Goal: Register for event/course

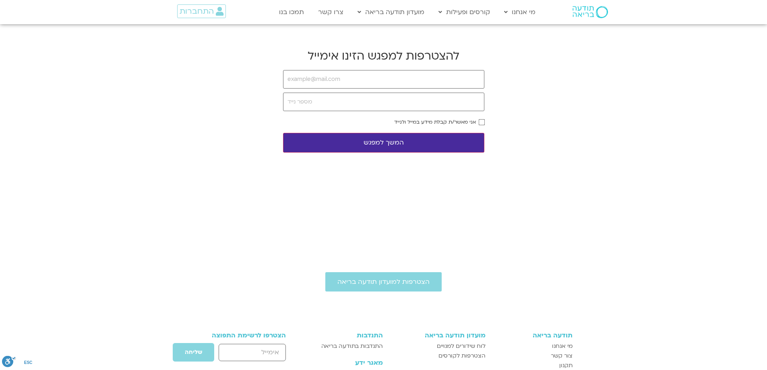
click at [373, 53] on h2 "להצטרפות למפגש הזינו אימייל" at bounding box center [383, 55] width 201 height 15
click at [311, 80] on input "email" at bounding box center [383, 79] width 201 height 19
type input "[EMAIL_ADDRESS][DOMAIN_NAME]"
click at [362, 100] on input "tel" at bounding box center [383, 102] width 201 height 19
type input "0504414034"
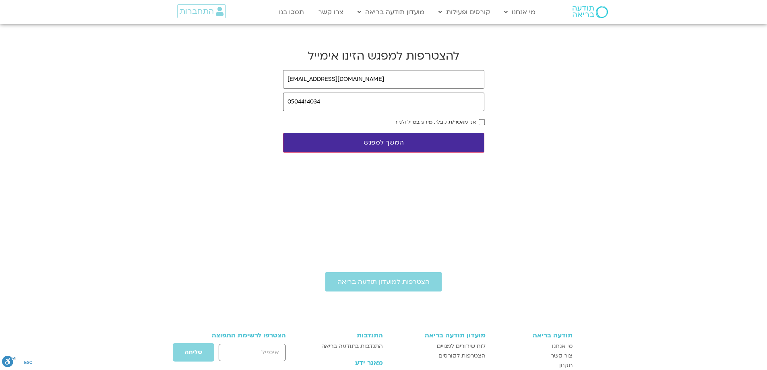
click at [283, 133] on button "המשך למפגש" at bounding box center [383, 143] width 201 height 20
click at [402, 131] on form "[EMAIL_ADDRESS][DOMAIN_NAME] 0504414034 אני מאשר/ת קבלת מידע במייל ולנייד המשך …" at bounding box center [383, 111] width 201 height 83
click at [403, 145] on button "המשך למפגש" at bounding box center [383, 143] width 201 height 20
click at [399, 140] on button "המשך למפגש" at bounding box center [383, 143] width 201 height 20
click at [341, 144] on button "המשך למפגש" at bounding box center [383, 143] width 201 height 20
